Goal: Transaction & Acquisition: Purchase product/service

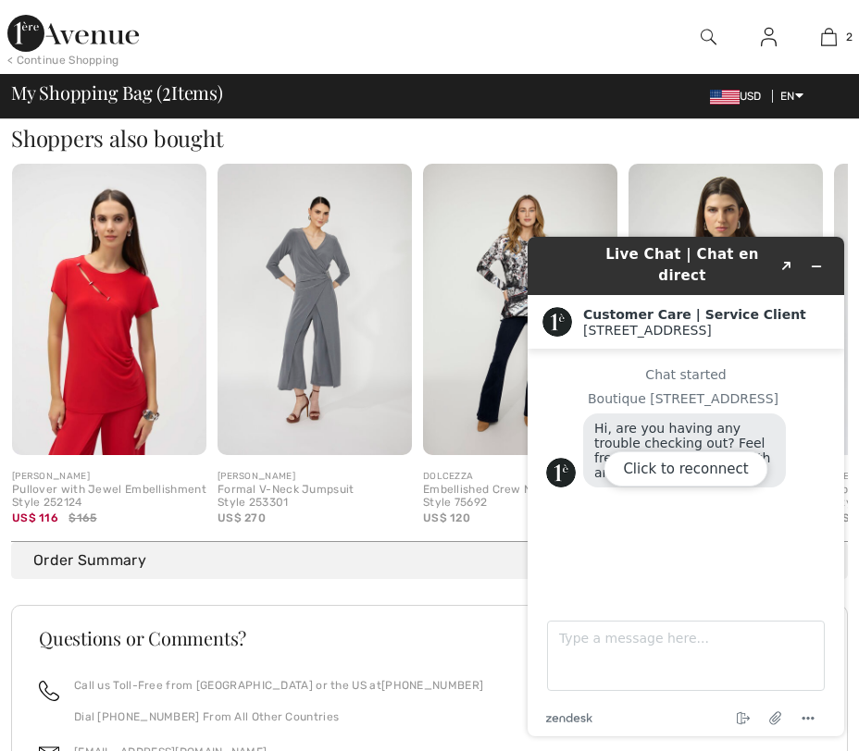
scroll to position [918, 0]
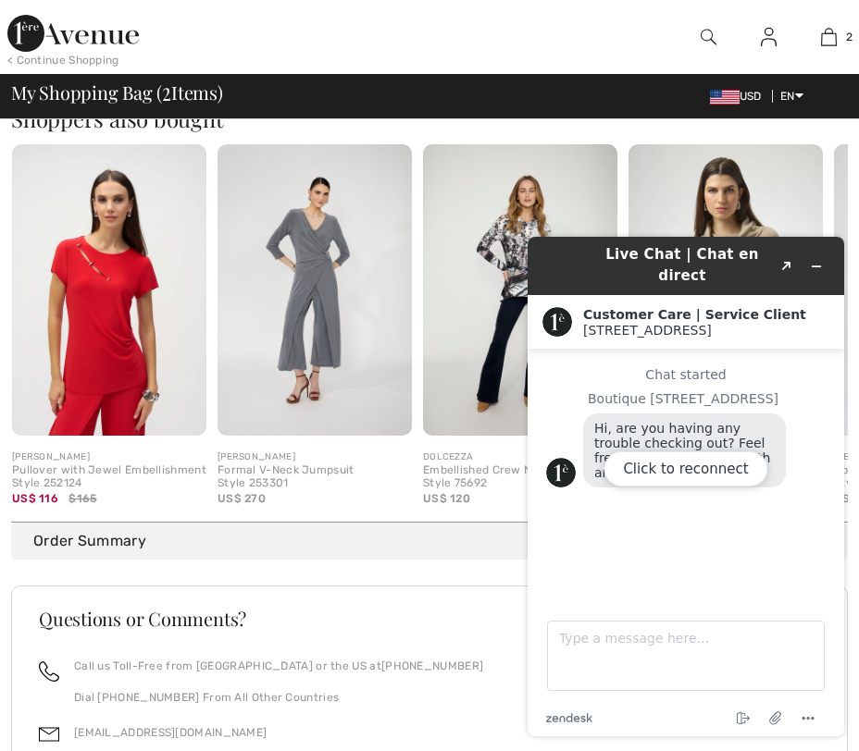
click at [131, 293] on img at bounding box center [109, 289] width 194 height 291
click at [71, 487] on div "Pullover with Jewel Embellishment Style 252124" at bounding box center [109, 478] width 194 height 26
click at [814, 260] on div "Click to reconnect" at bounding box center [685, 487] width 316 height 500
click at [611, 251] on div "Click to reconnect" at bounding box center [685, 487] width 316 height 500
click at [68, 272] on img at bounding box center [109, 289] width 194 height 291
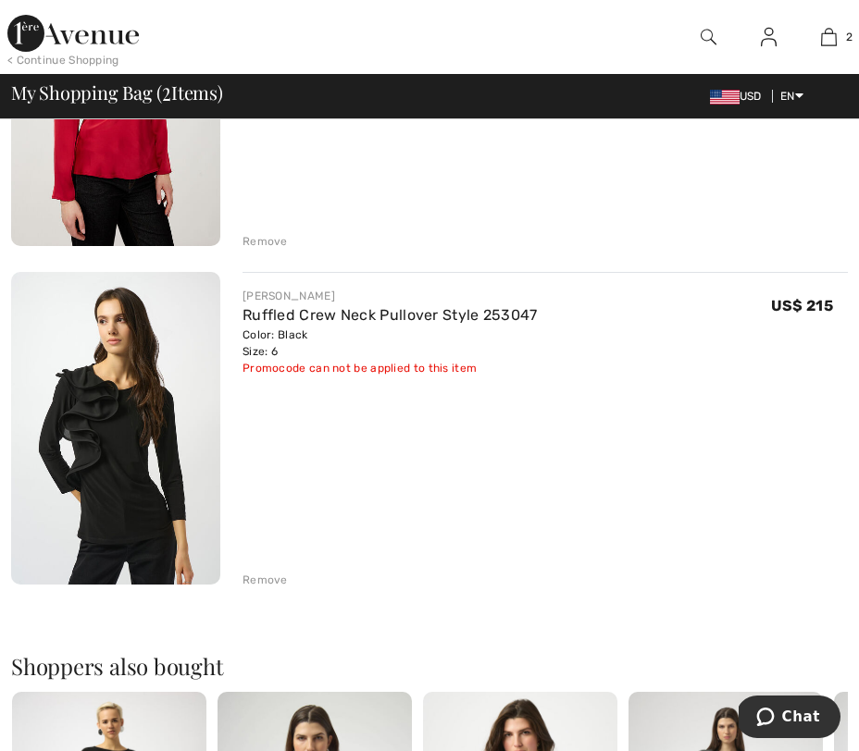
scroll to position [314, 0]
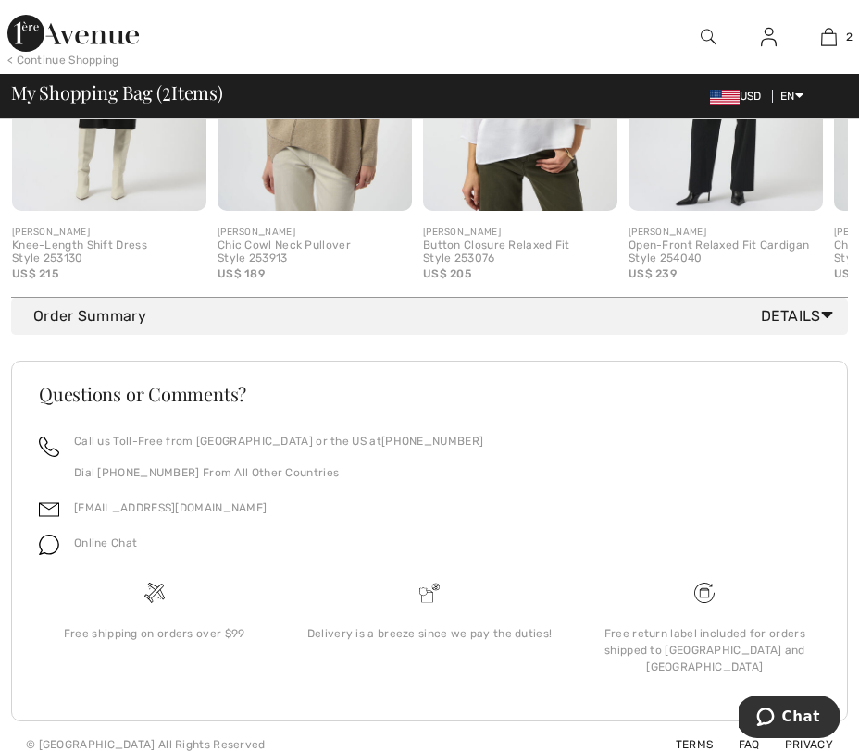
scroll to position [0, 0]
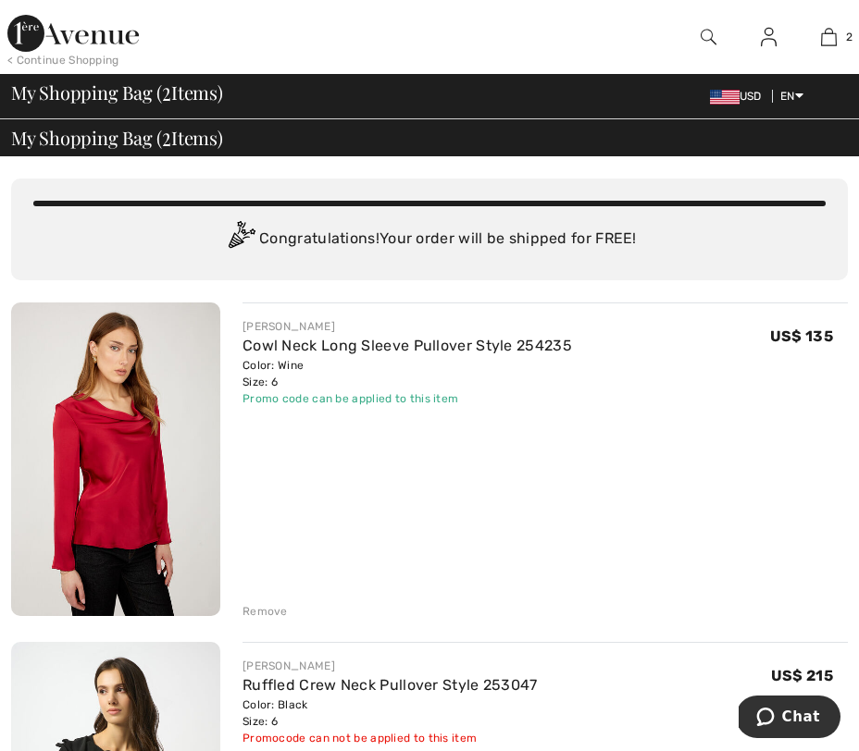
click at [206, 424] on img at bounding box center [115, 460] width 209 height 314
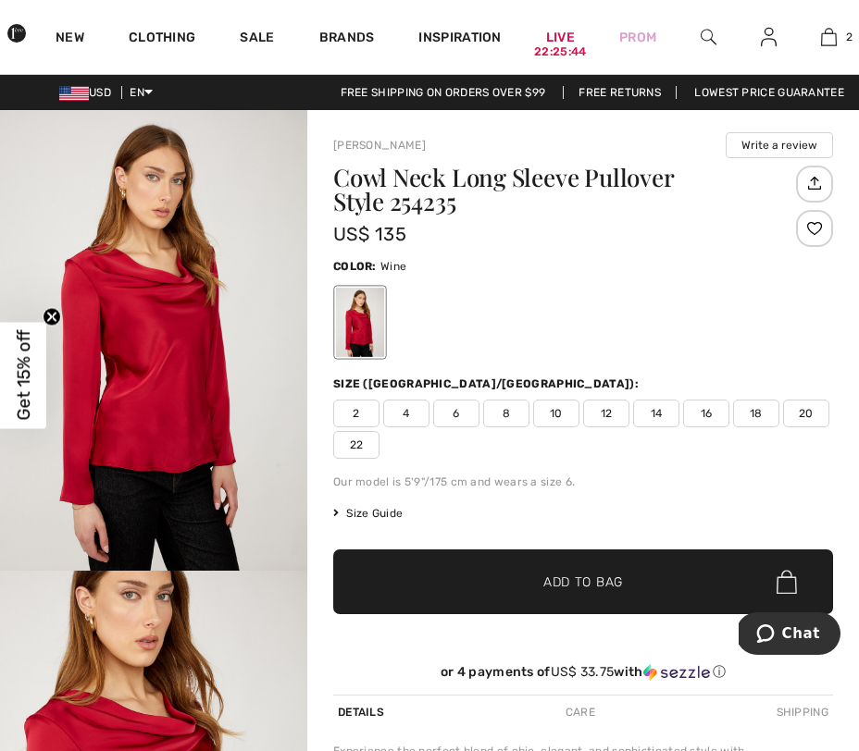
click at [172, 318] on img "1 / 4" at bounding box center [153, 340] width 307 height 461
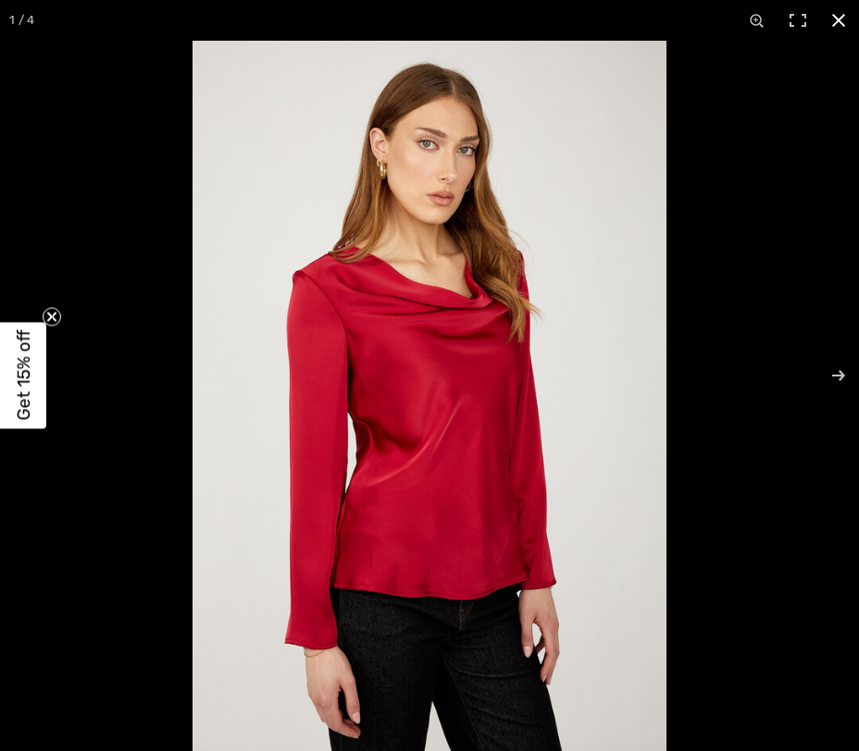
click at [774, 163] on div at bounding box center [621, 416] width 859 height 751
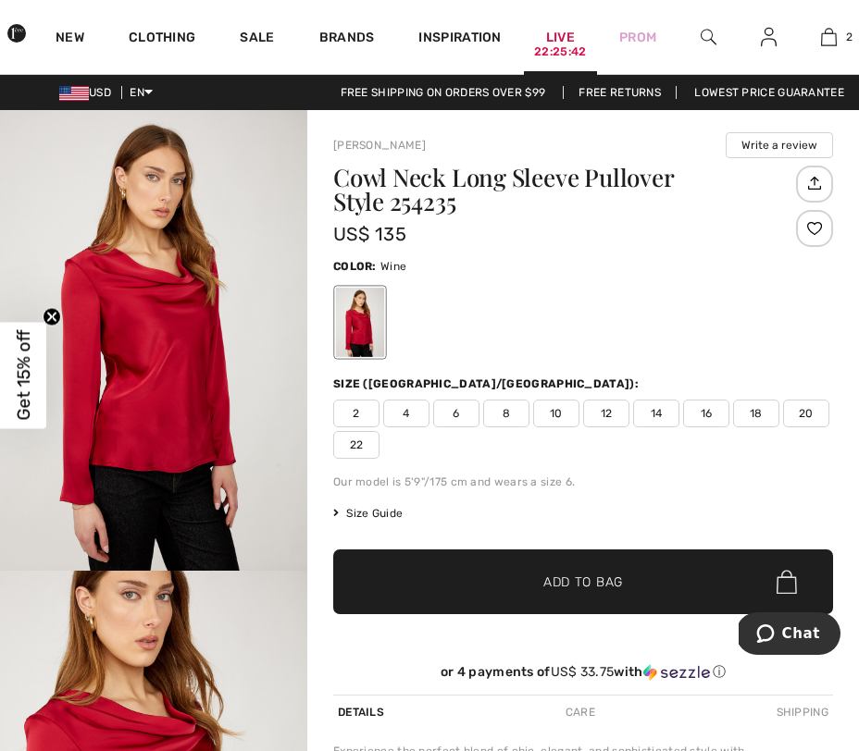
click at [568, 39] on link "Live 22:25:42" at bounding box center [560, 37] width 29 height 19
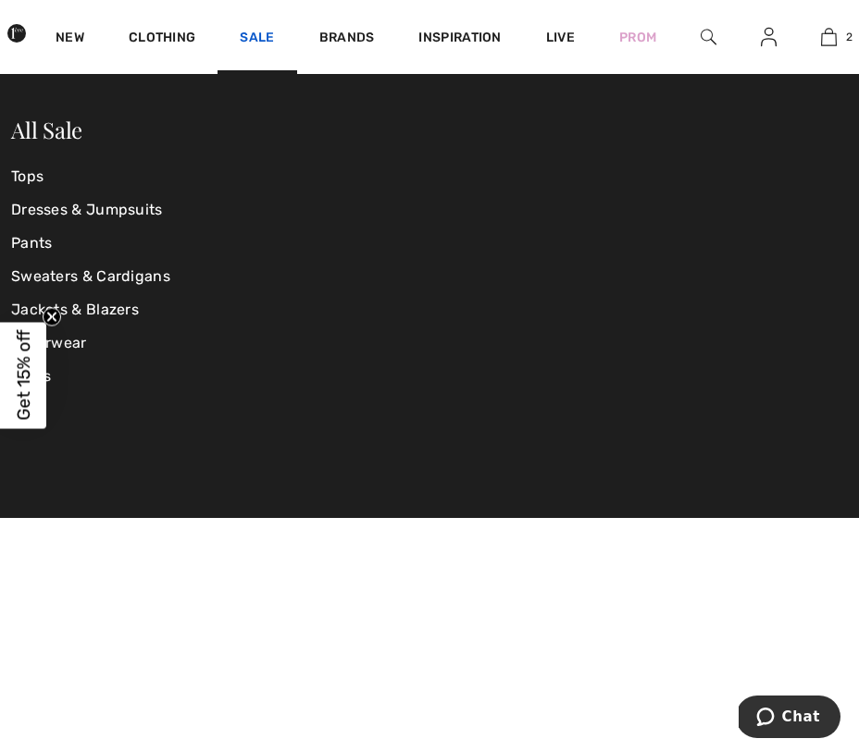
click at [249, 37] on link "Sale" at bounding box center [257, 39] width 34 height 19
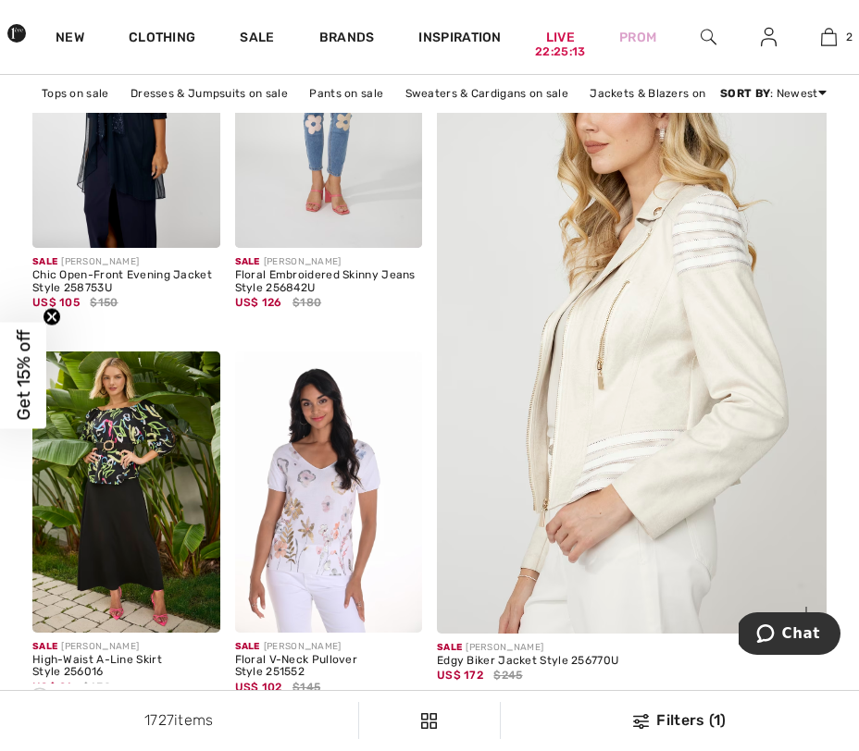
scroll to position [327, 0]
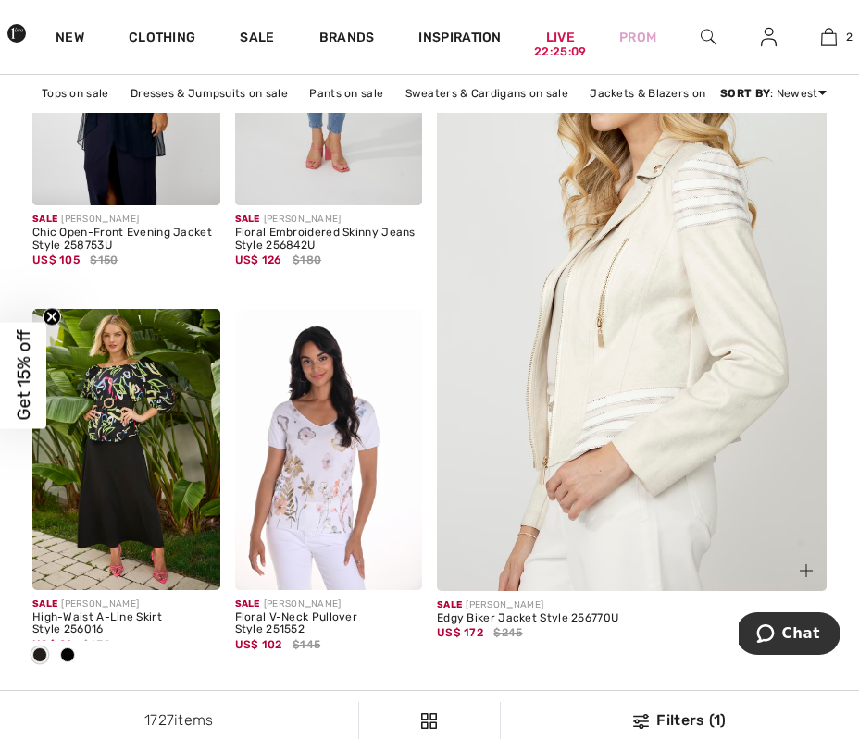
click at [650, 421] on img at bounding box center [631, 274] width 467 height 701
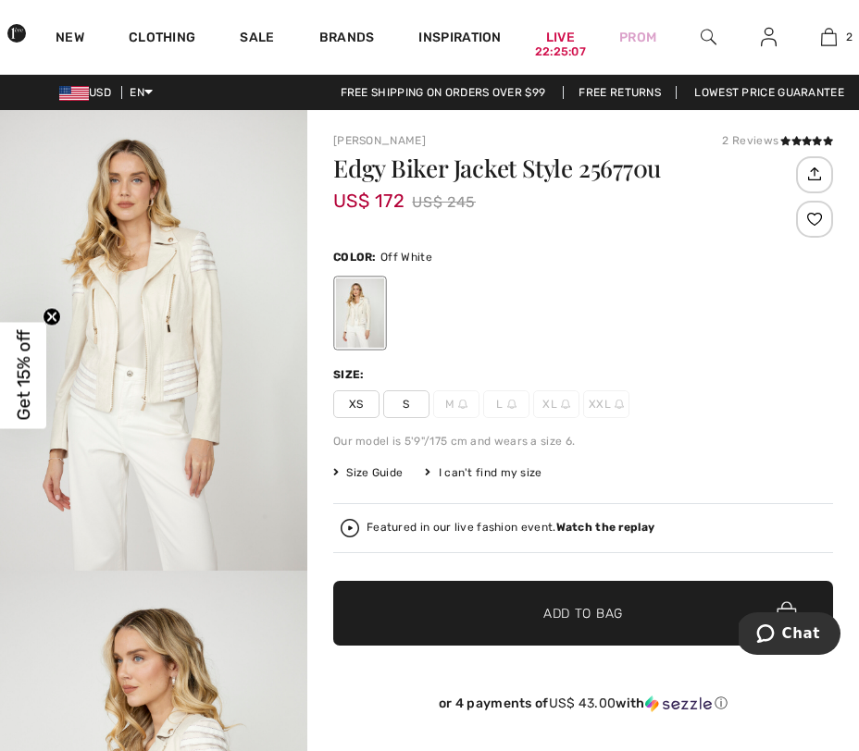
click at [156, 348] on img "1 / 4" at bounding box center [153, 340] width 307 height 461
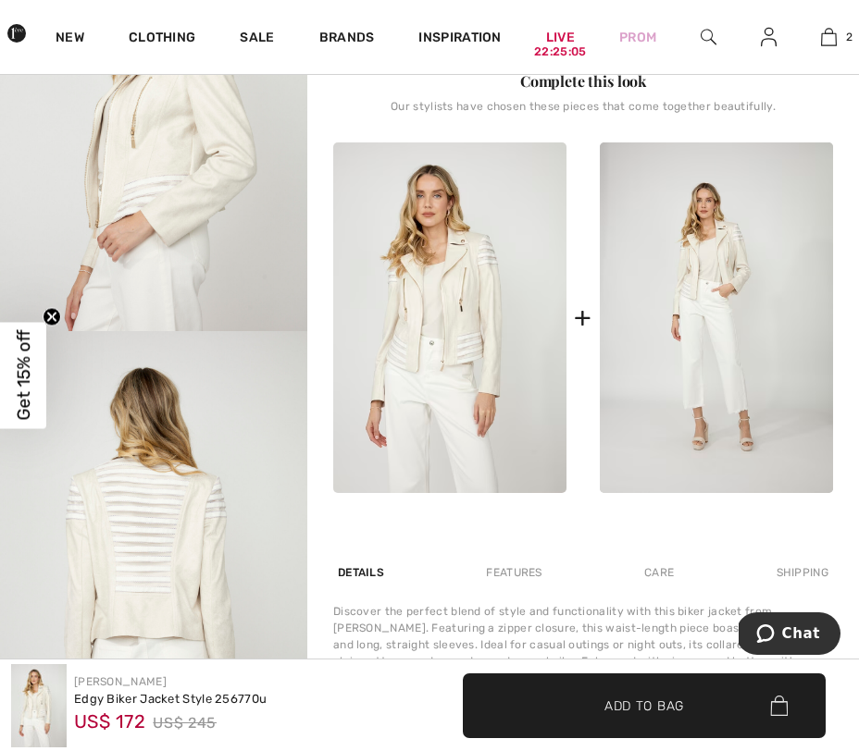
scroll to position [724, 0]
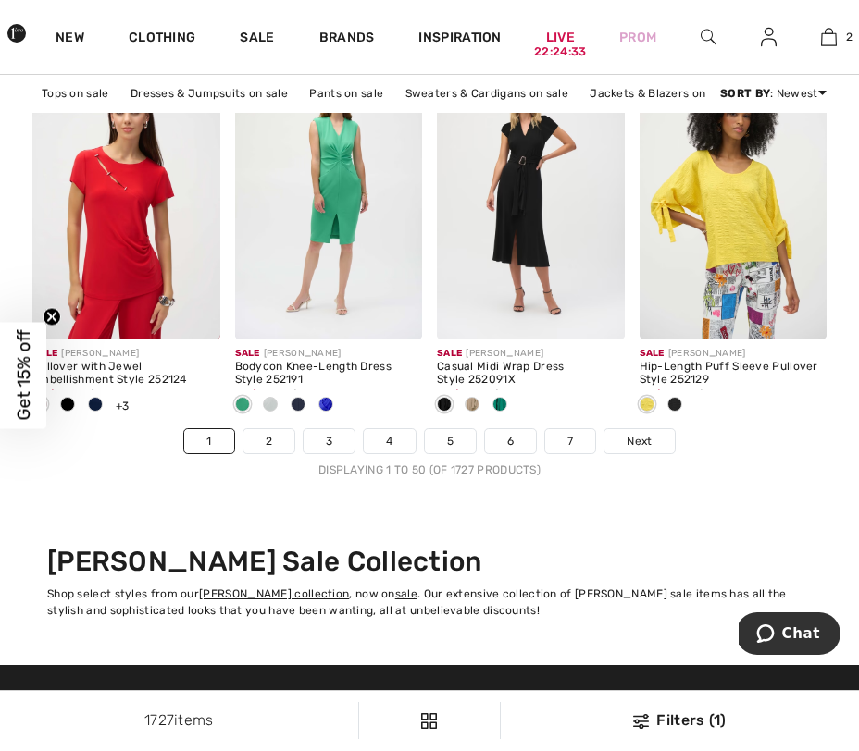
scroll to position [5809, 0]
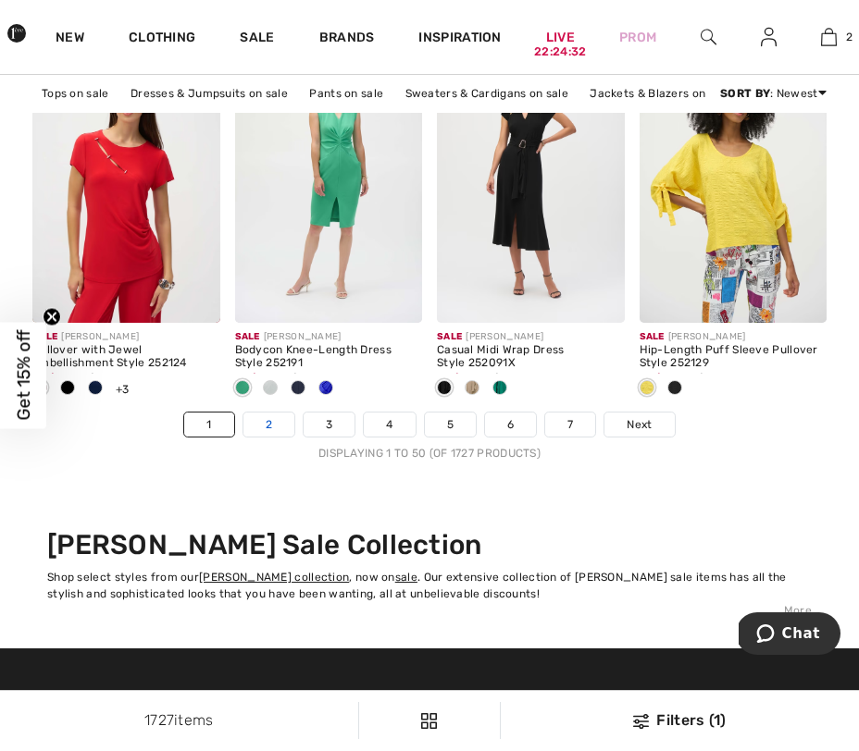
click at [251, 421] on link "2" at bounding box center [268, 425] width 51 height 24
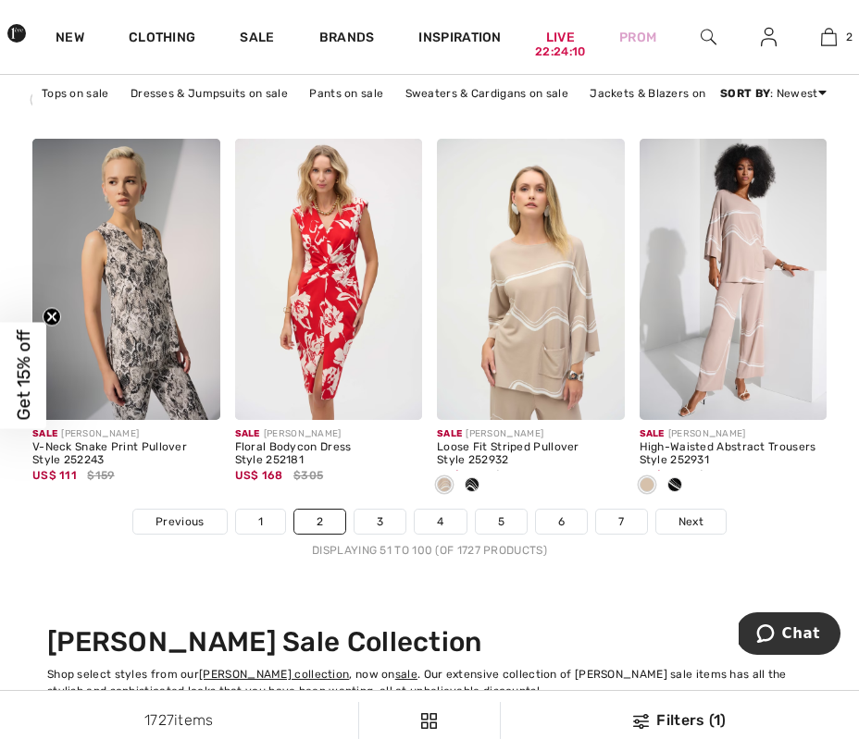
scroll to position [5718, 0]
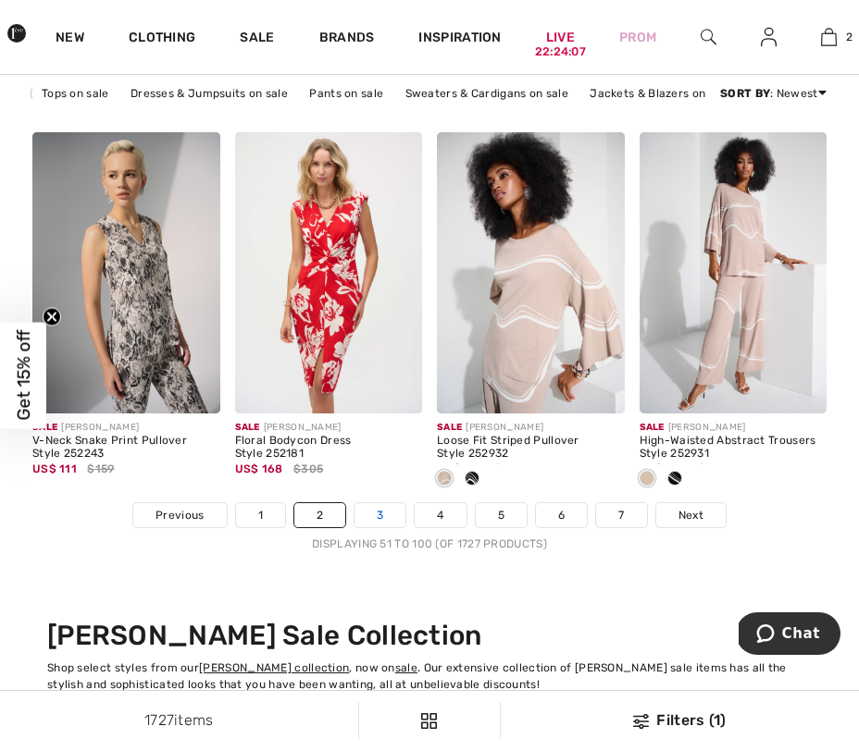
click at [381, 524] on link "3" at bounding box center [379, 515] width 51 height 24
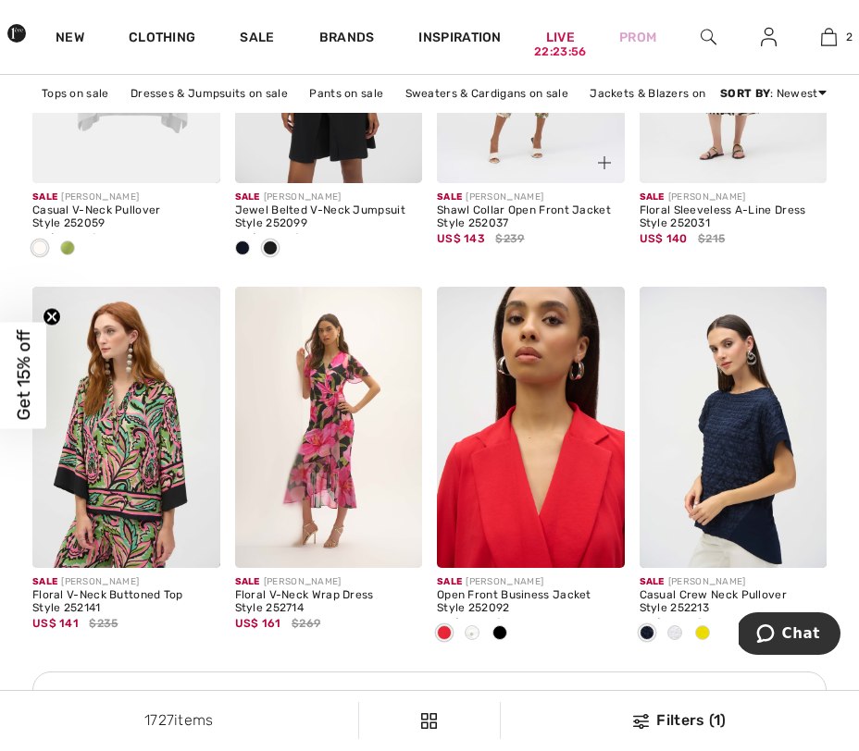
scroll to position [1124, 0]
